Goal: Task Accomplishment & Management: Manage account settings

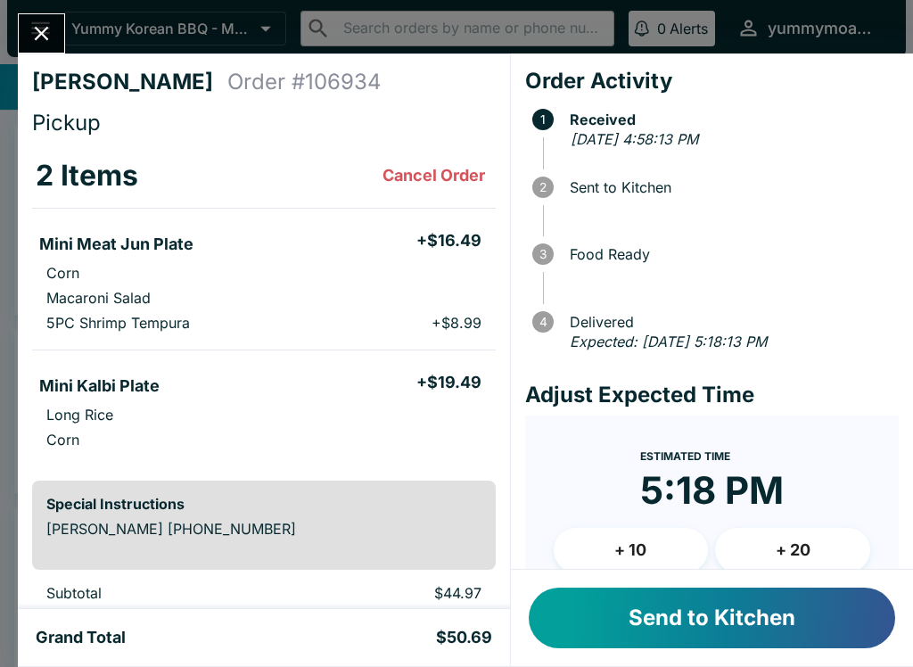
click at [690, 609] on button "Send to Kitchen" at bounding box center [712, 618] width 367 height 61
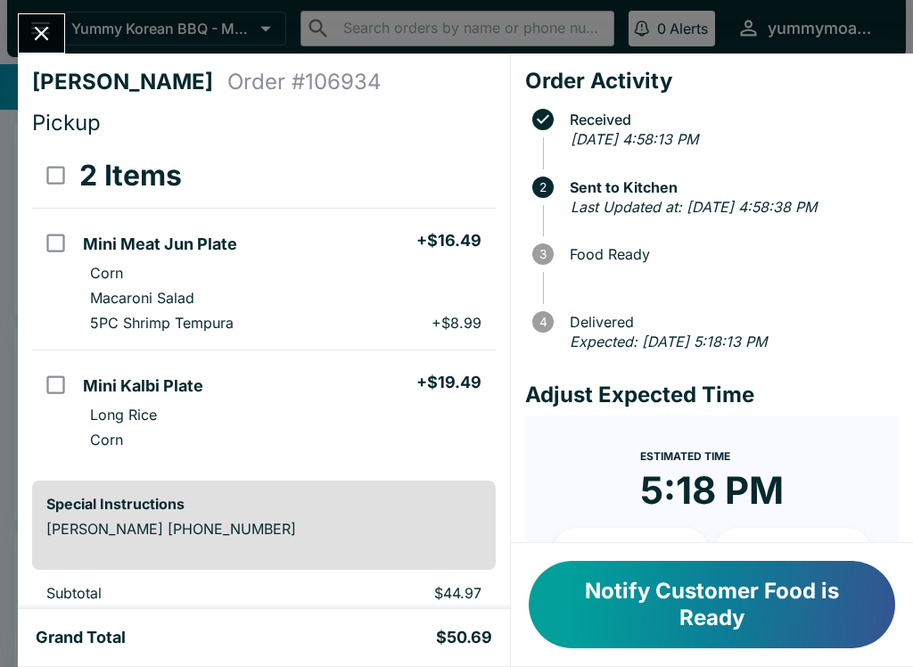
click at [36, 30] on icon "Close" at bounding box center [41, 33] width 24 height 24
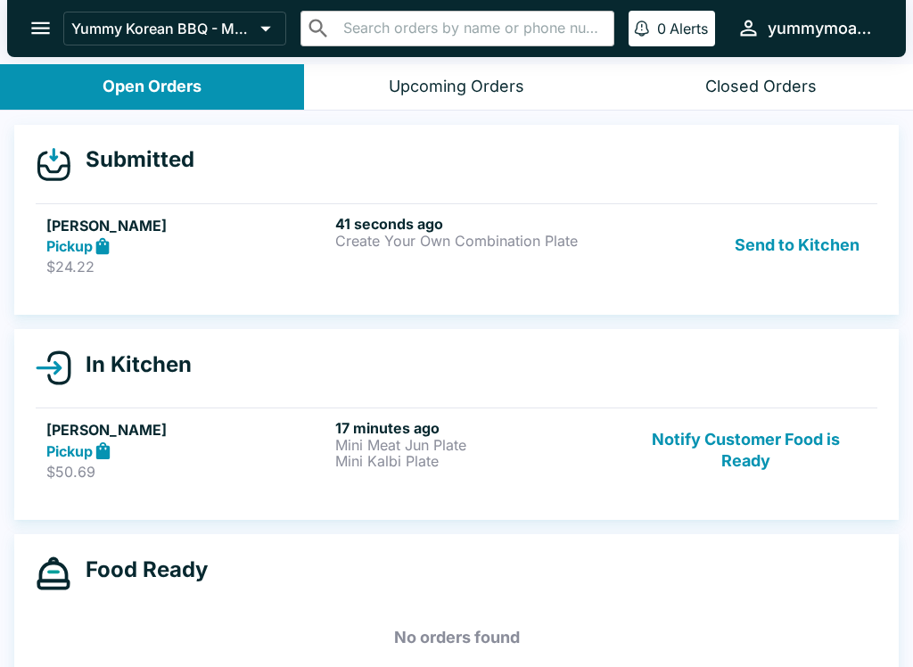
click at [95, 253] on icon at bounding box center [103, 246] width 21 height 21
click at [436, 243] on p "Create Your Own Combination Plate" at bounding box center [476, 241] width 282 height 16
click at [443, 228] on h6 "44 seconds ago" at bounding box center [476, 224] width 282 height 18
click at [72, 266] on p "$24.22" at bounding box center [187, 267] width 282 height 18
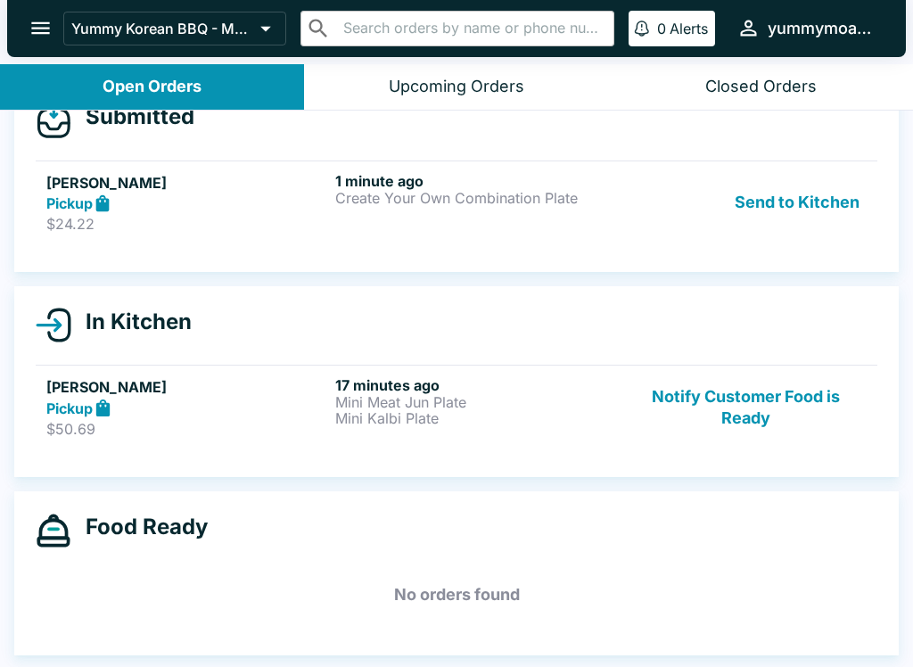
scroll to position [43, 0]
click at [77, 213] on div "Natasha Hee Pickup $24.22" at bounding box center [187, 203] width 282 height 62
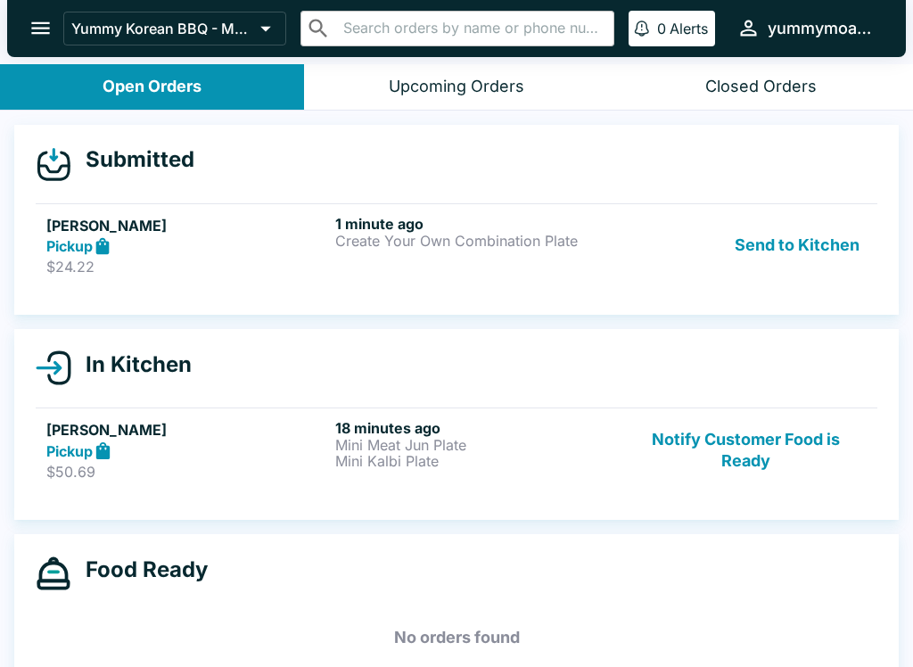
click at [384, 242] on p "Create Your Own Combination Plate" at bounding box center [476, 241] width 282 height 16
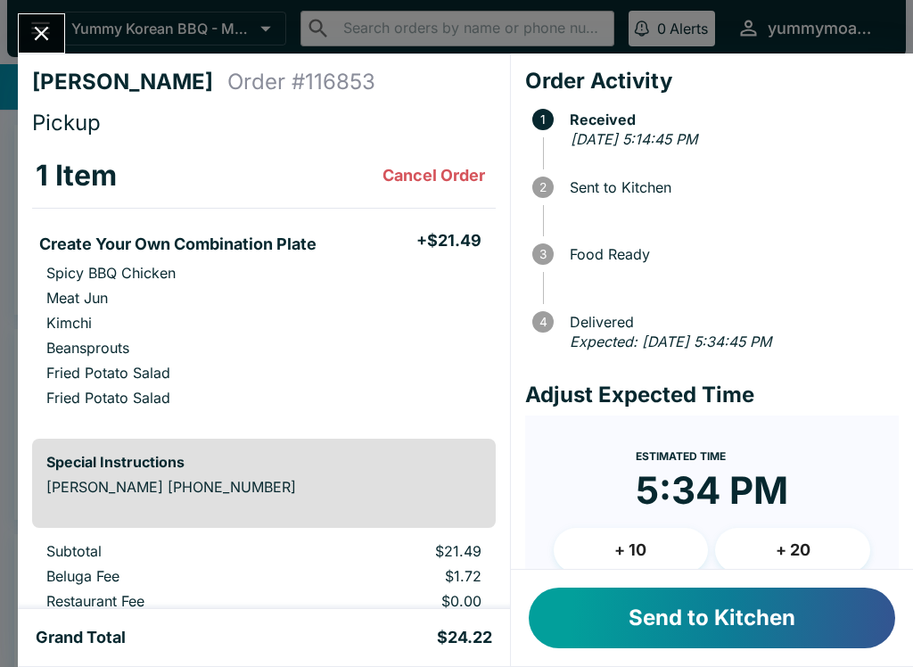
click at [645, 611] on button "Send to Kitchen" at bounding box center [712, 618] width 367 height 61
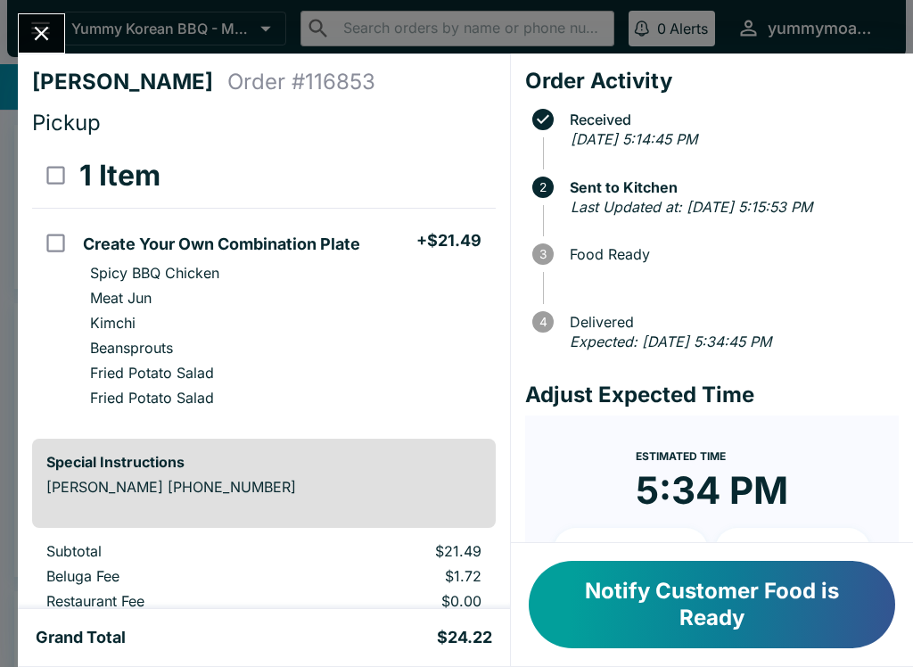
scroll to position [33, 0]
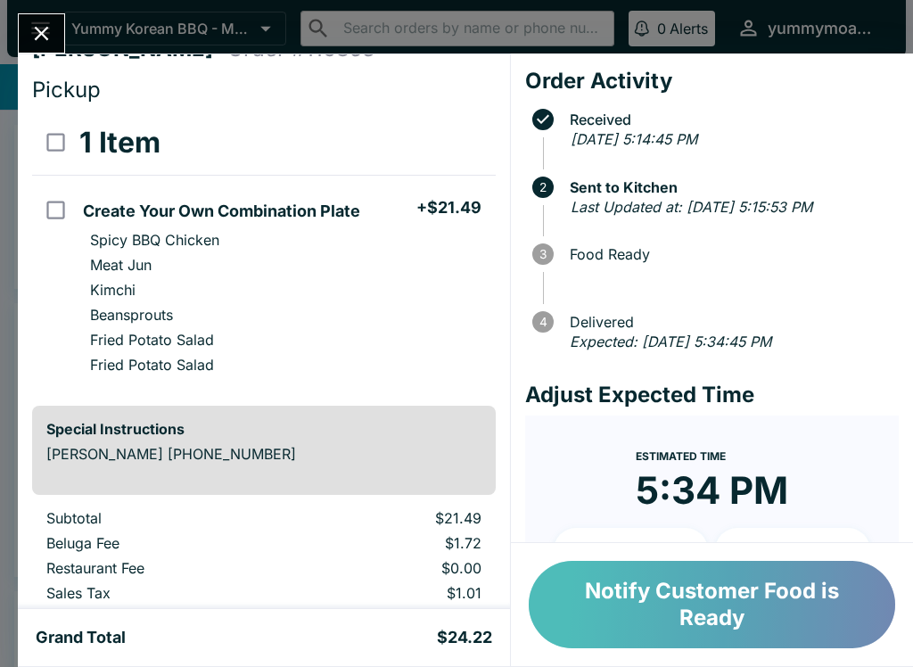
click at [697, 596] on button "Notify Customer Food is Ready" at bounding box center [712, 604] width 367 height 87
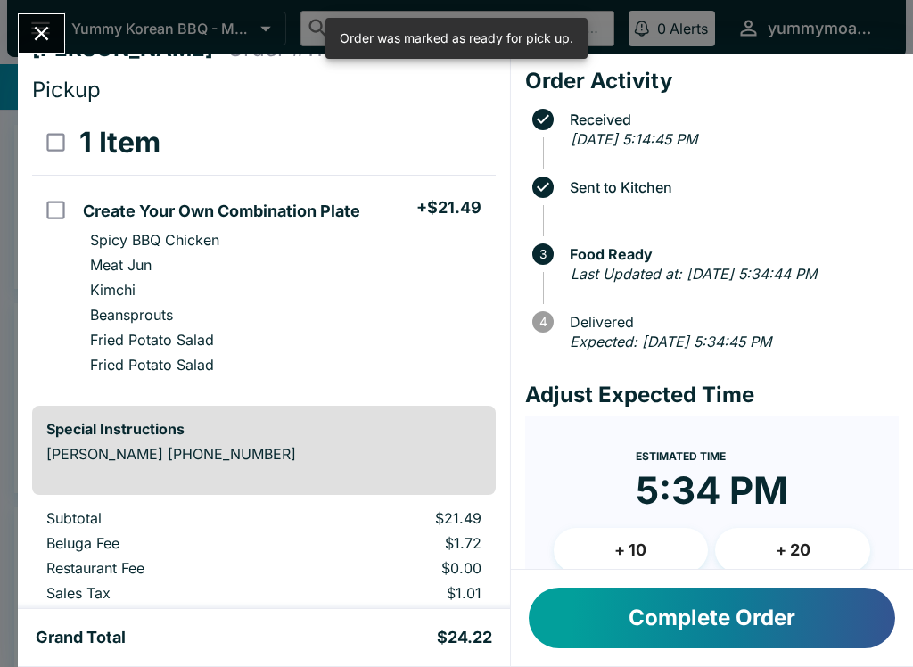
click at [47, 43] on icon "Close" at bounding box center [41, 33] width 24 height 24
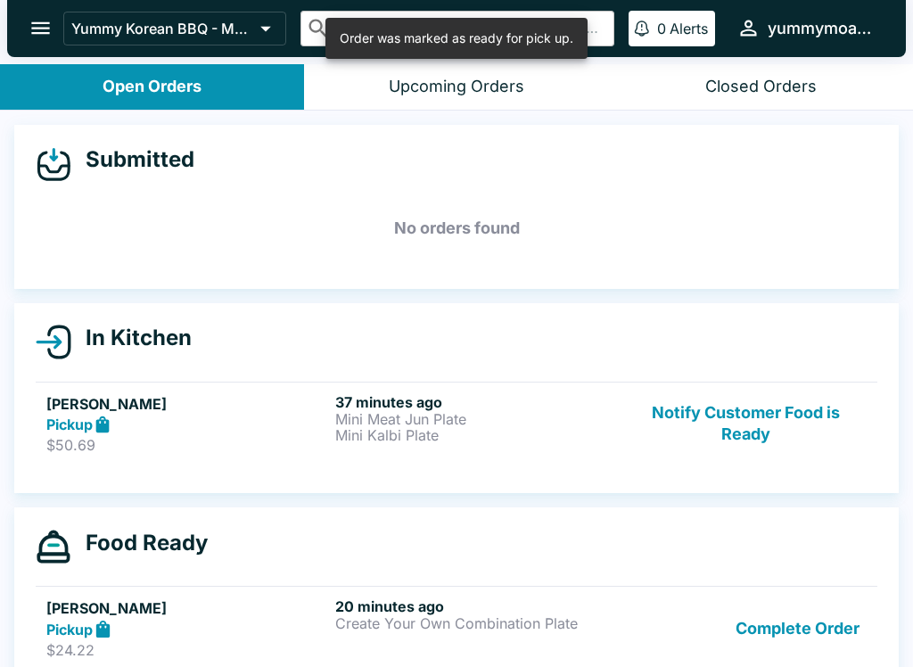
click at [812, 425] on button "Notify Customer Food is Ready" at bounding box center [746, 424] width 242 height 62
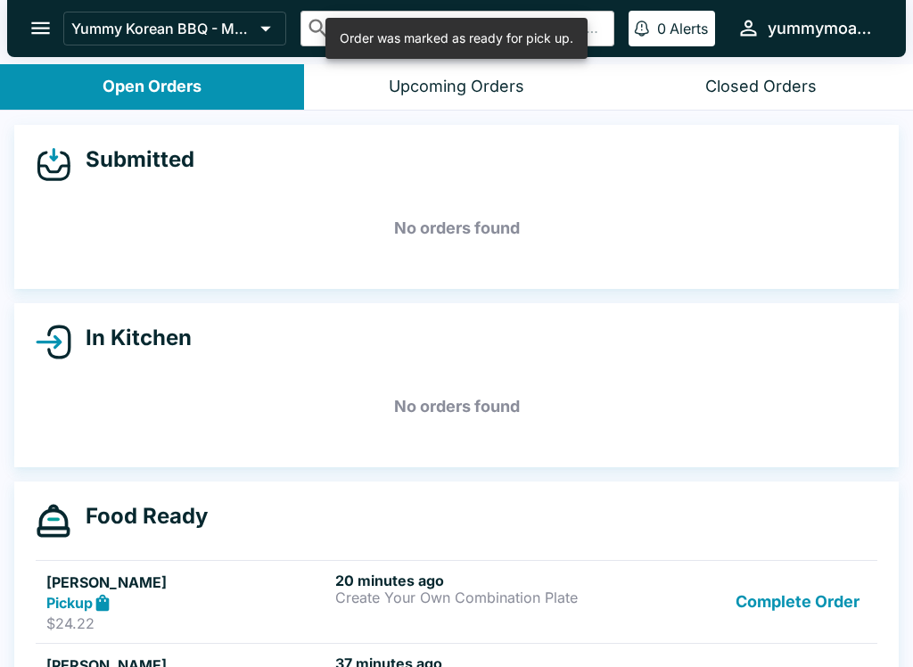
click at [817, 591] on button "Complete Order" at bounding box center [798, 603] width 138 height 62
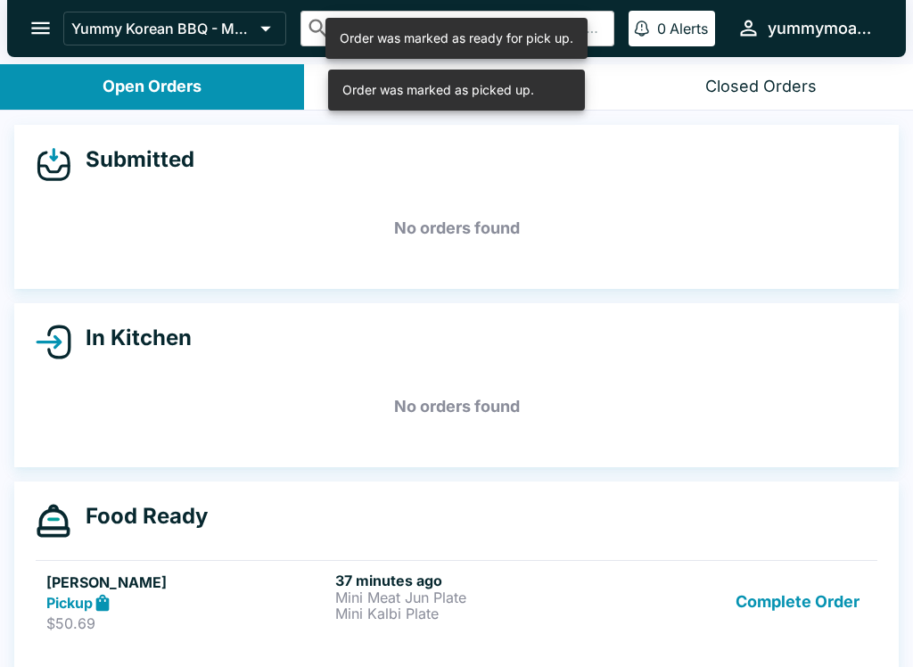
click at [827, 594] on button "Complete Order" at bounding box center [798, 603] width 138 height 62
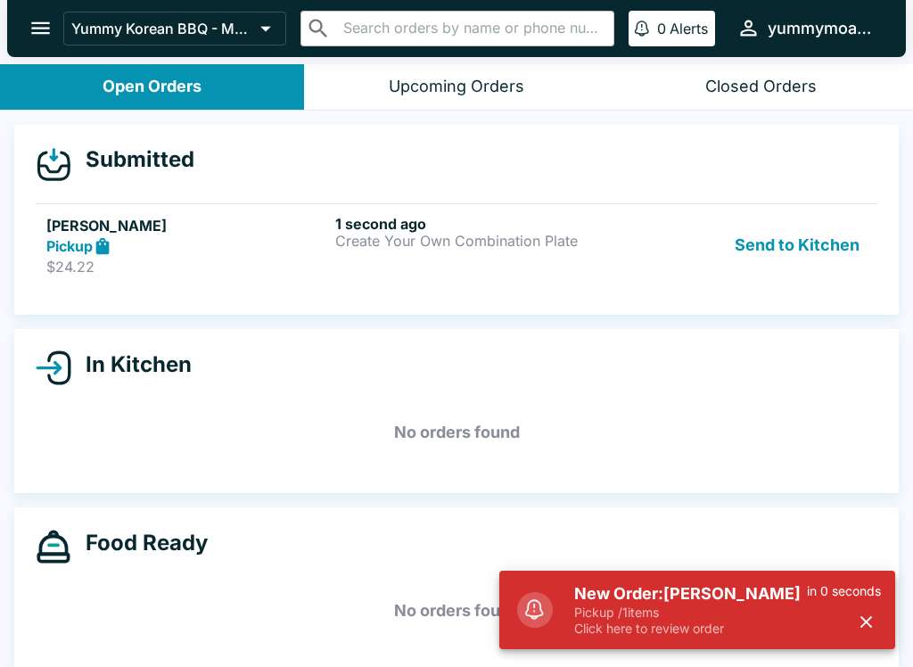
click at [804, 236] on button "Send to Kitchen" at bounding box center [797, 246] width 139 height 62
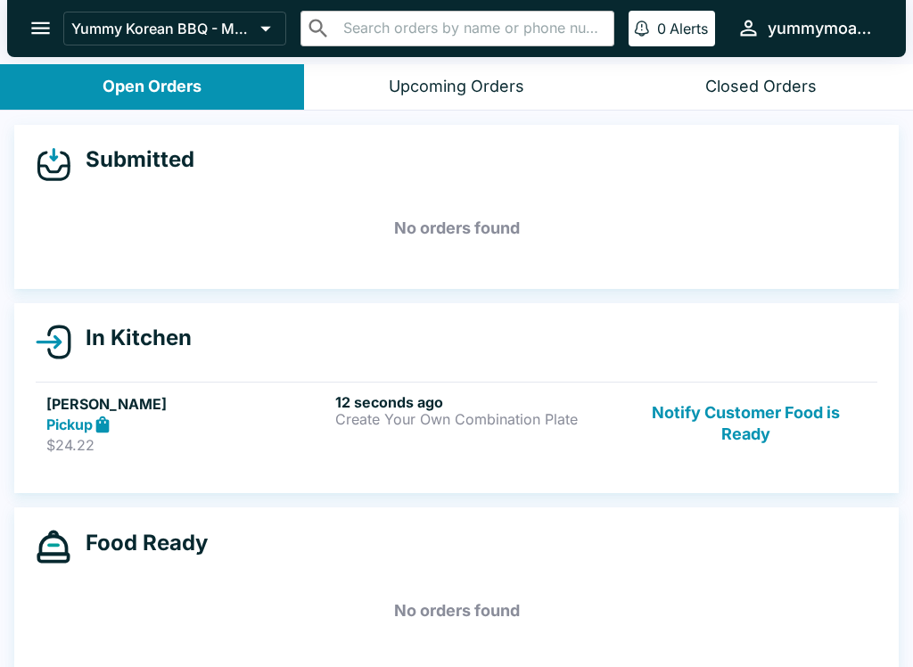
click at [441, 414] on p "Create Your Own Combination Plate" at bounding box center [476, 419] width 282 height 16
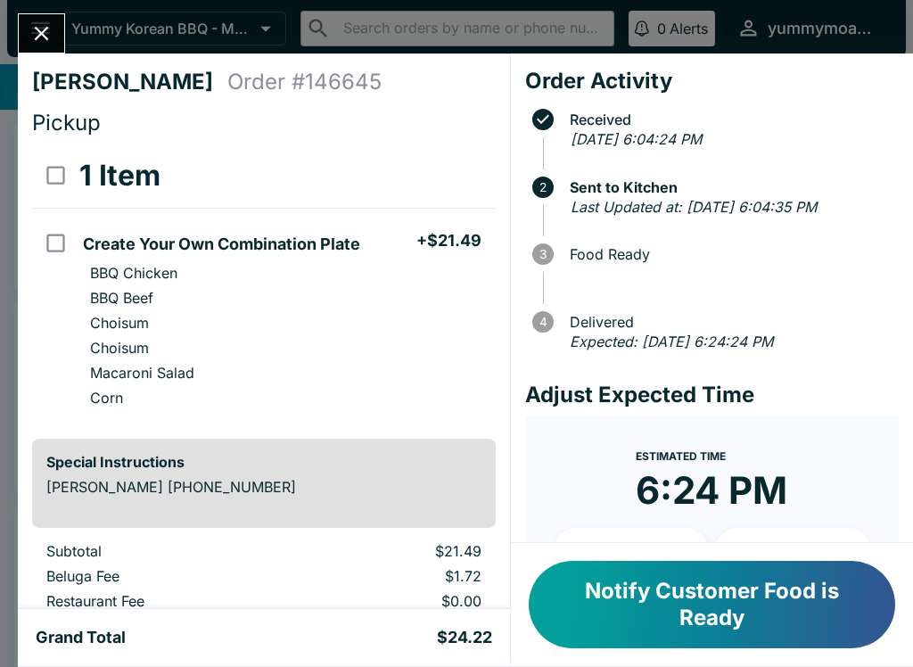
click at [32, 38] on icon "Close" at bounding box center [41, 33] width 24 height 24
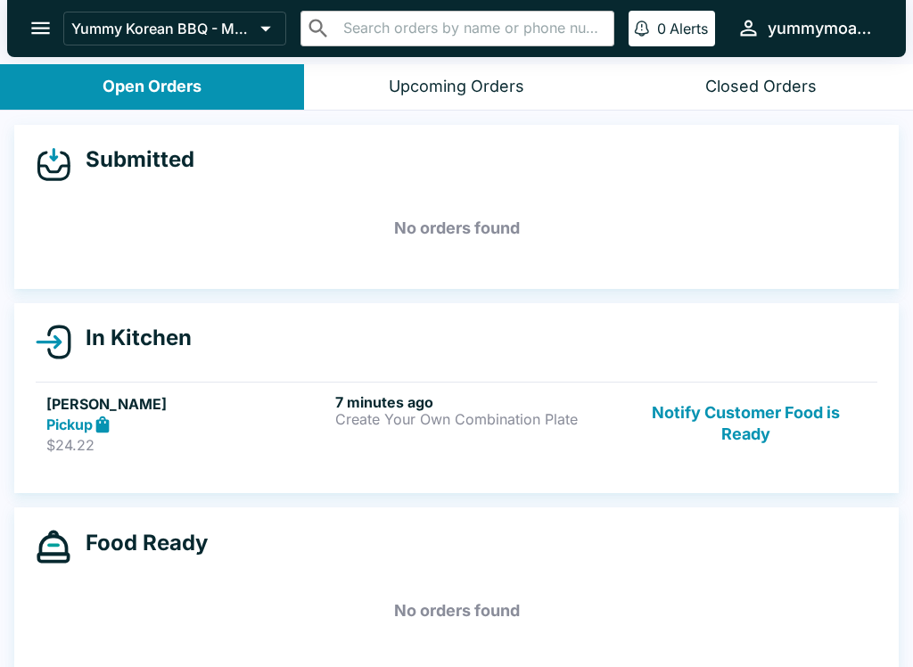
click at [765, 406] on button "Notify Customer Food is Ready" at bounding box center [746, 424] width 242 height 62
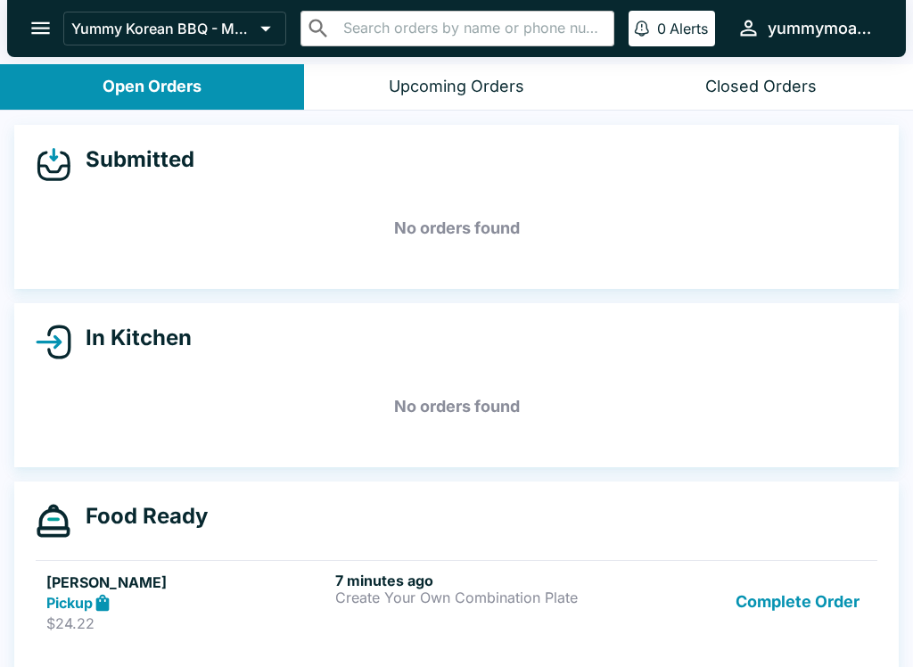
click at [833, 599] on button "Complete Order" at bounding box center [798, 603] width 138 height 62
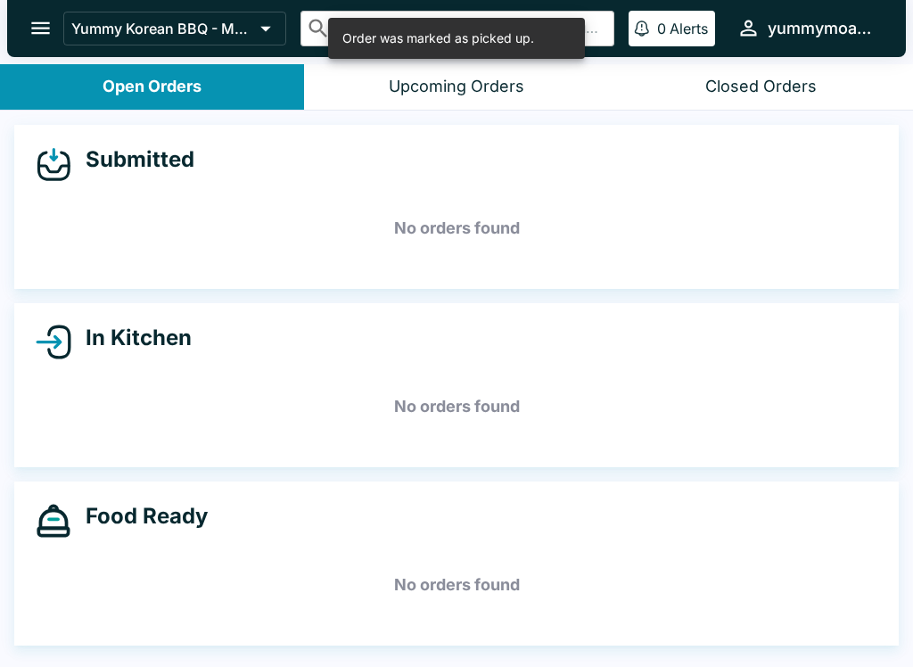
scroll to position [3, 0]
